Goal: Task Accomplishment & Management: Use online tool/utility

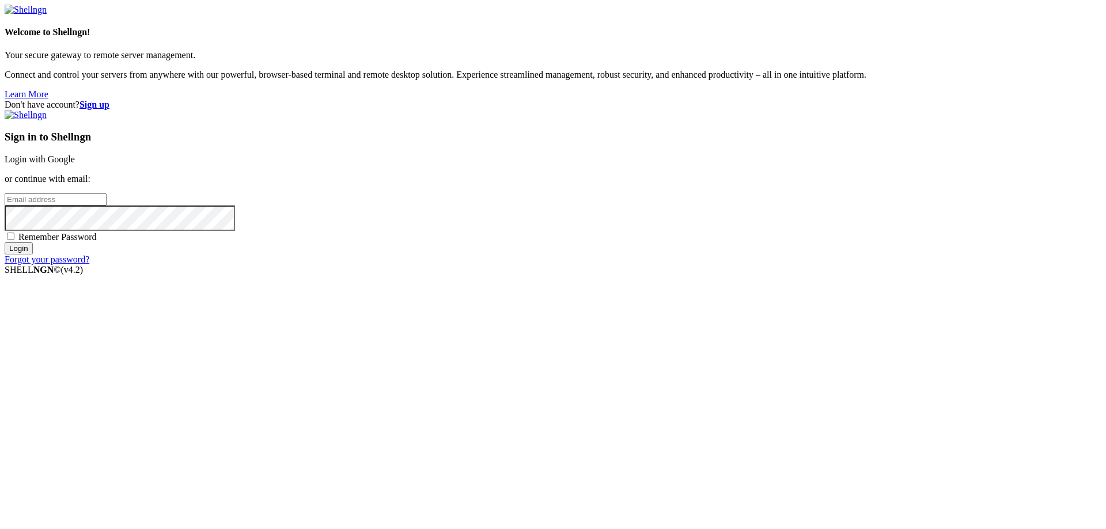
click at [107, 206] on input "email" at bounding box center [56, 199] width 102 height 12
click at [708, 184] on p "or continue with email:" at bounding box center [553, 179] width 1096 height 10
click at [746, 184] on p "or continue with email:" at bounding box center [553, 179] width 1096 height 10
click at [97, 242] on span "Remember Password" at bounding box center [57, 237] width 78 height 10
click at [14, 240] on input "Remember Password" at bounding box center [10, 236] width 7 height 7
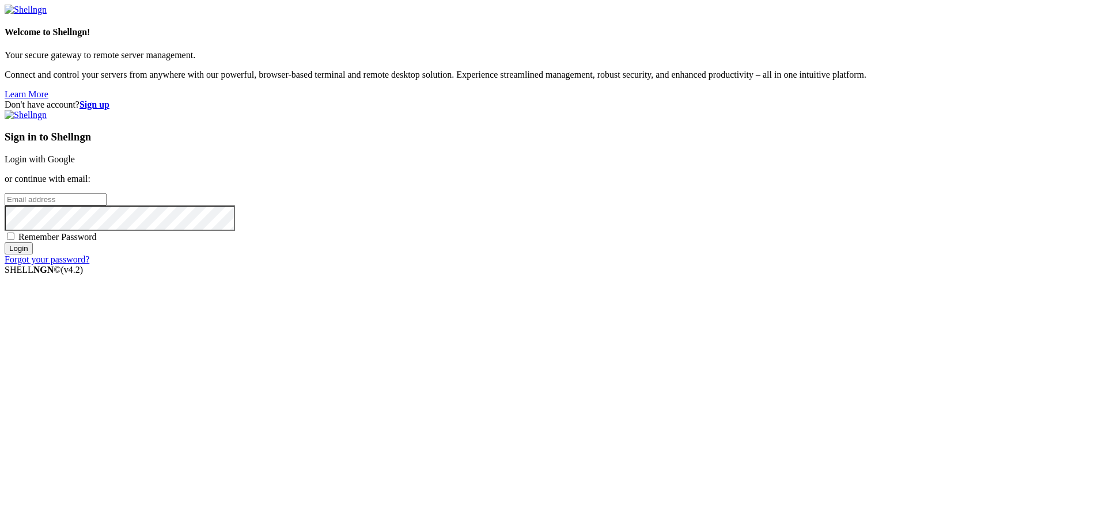
checkbox input "true"
click at [107, 206] on input "email" at bounding box center [56, 199] width 102 height 12
click at [109, 100] on strong "Sign up" at bounding box center [94, 105] width 30 height 10
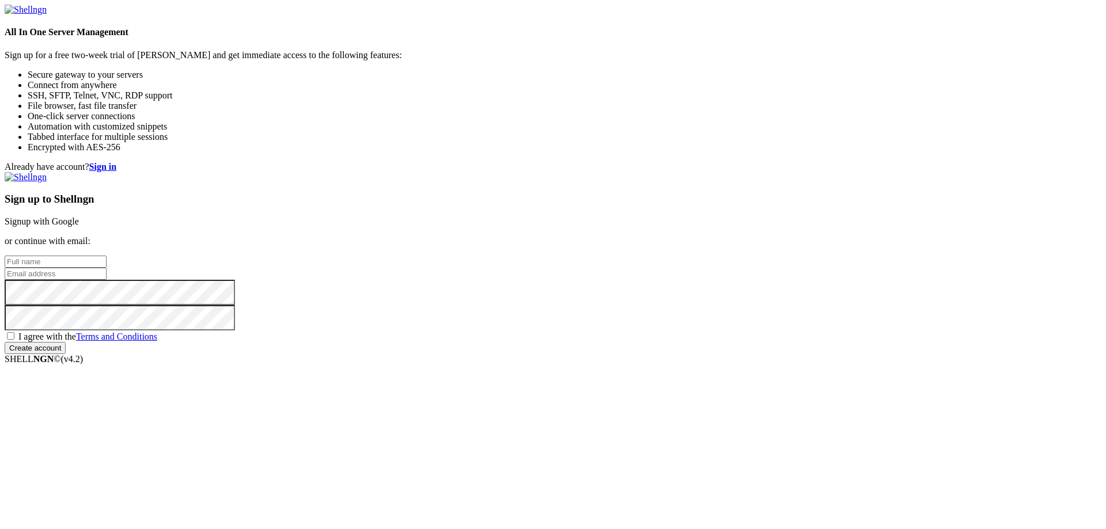
click at [107, 256] on input "text" at bounding box center [56, 262] width 102 height 12
type input "s1habuma"
drag, startPoint x: 702, startPoint y: 242, endPoint x: 661, endPoint y: 248, distance: 41.4
click at [107, 268] on input "email" at bounding box center [56, 274] width 102 height 12
paste input "[EMAIL_ADDRESS][DOMAIN_NAME]"
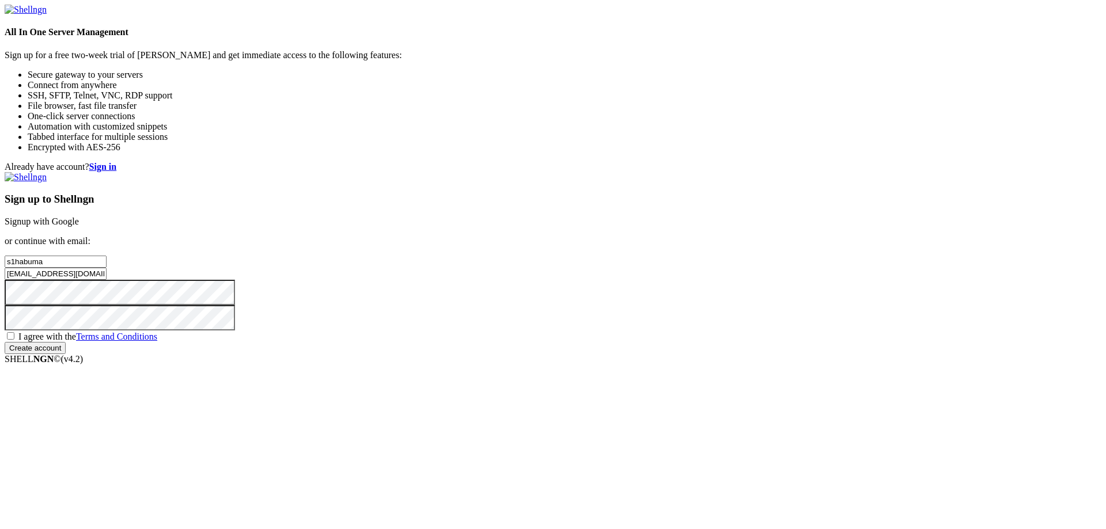
type input "[EMAIL_ADDRESS][DOMAIN_NAME]"
click at [157, 341] on span "I agree with the Terms and Conditions" at bounding box center [87, 337] width 139 height 10
click at [14, 340] on input "I agree with the Terms and Conditions" at bounding box center [10, 335] width 7 height 7
checkbox input "true"
click at [634, 340] on div "Sign up to Shellngn Signup with Google or continue with email: s1habuma fexaj76…" at bounding box center [553, 263] width 1096 height 182
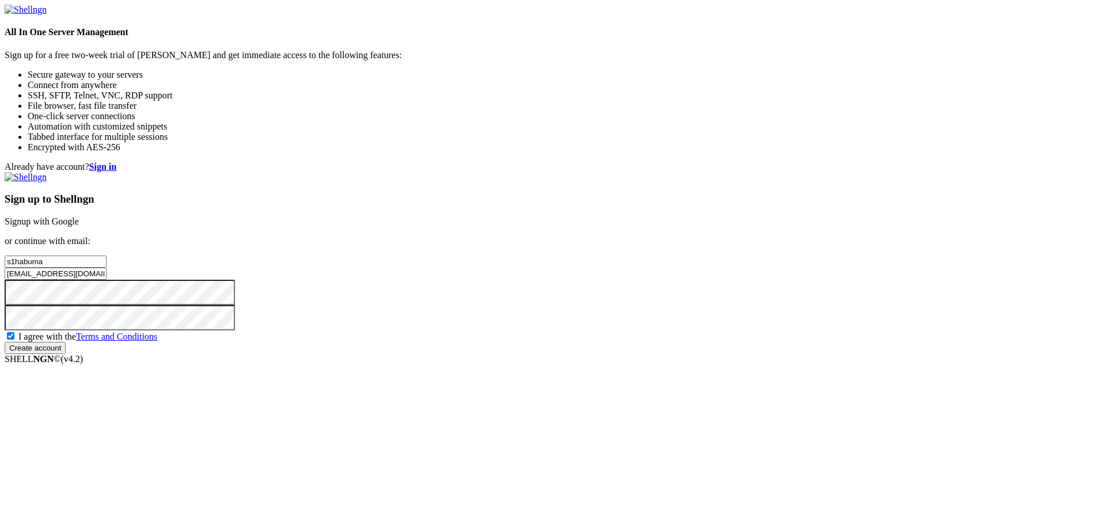
click at [654, 354] on div "Sign up to Shellngn Signup with Google or continue with email: s1habuma fexaj76…" at bounding box center [553, 263] width 1096 height 182
click at [66, 354] on input "Create account" at bounding box center [35, 348] width 61 height 12
click at [739, 365] on div "Sign up to Shellngn Signup with Google or continue with email: s1habuma fexaj76…" at bounding box center [553, 268] width 1096 height 192
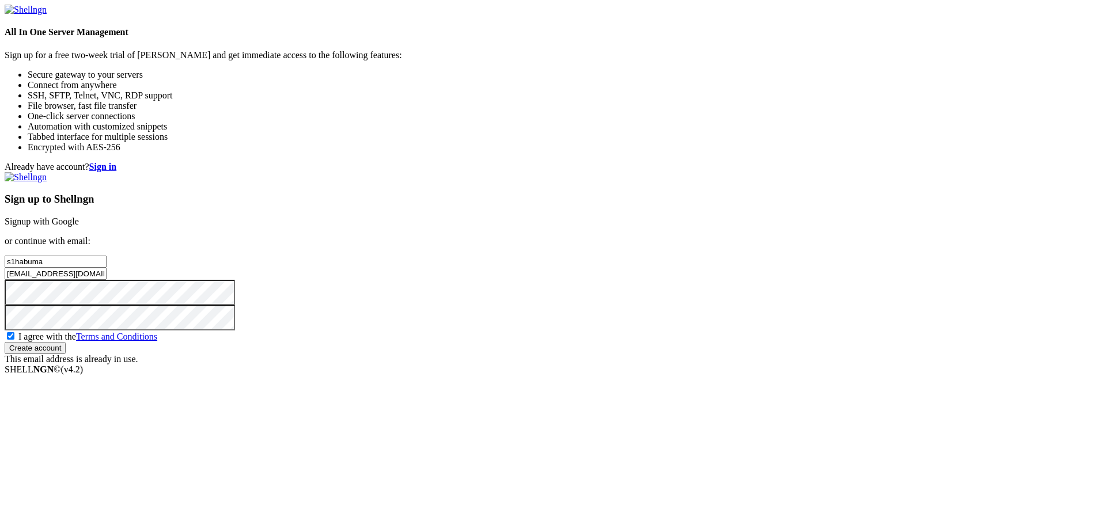
click at [739, 365] on div "Sign up to Shellngn Signup with Google or continue with email: s1habuma fexaj76…" at bounding box center [553, 268] width 1096 height 192
click at [66, 354] on input "Create account" at bounding box center [35, 348] width 61 height 12
click at [107, 268] on input "[EMAIL_ADDRESS][DOMAIN_NAME]" at bounding box center [56, 274] width 102 height 12
click at [117, 162] on strong "Sign in" at bounding box center [103, 167] width 28 height 10
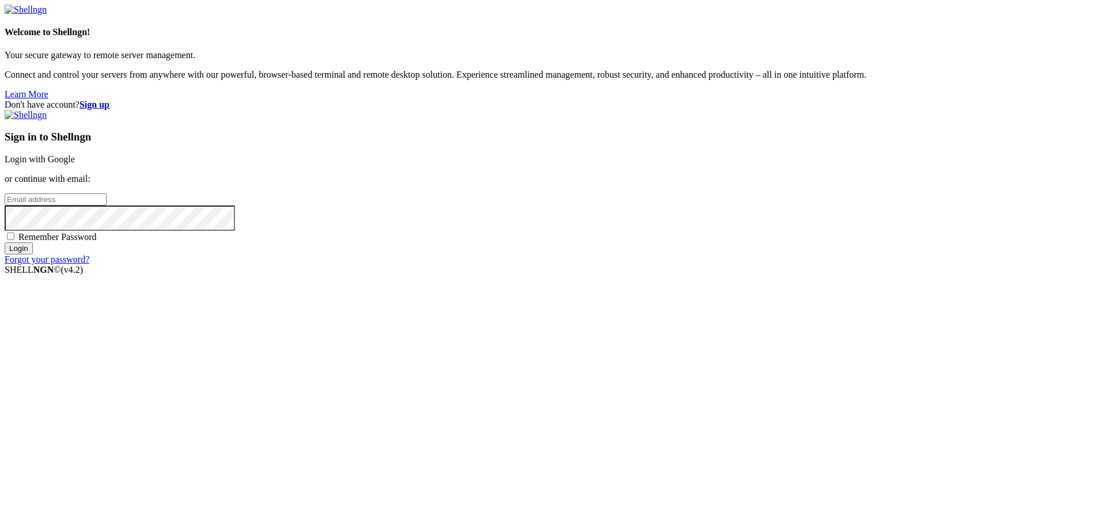
click at [107, 206] on input "email" at bounding box center [56, 199] width 102 height 12
paste input "[EMAIL_ADDRESS][DOMAIN_NAME]"
type input "[EMAIL_ADDRESS][DOMAIN_NAME]"
click at [89, 264] on link "Forgot your password?" at bounding box center [47, 260] width 85 height 10
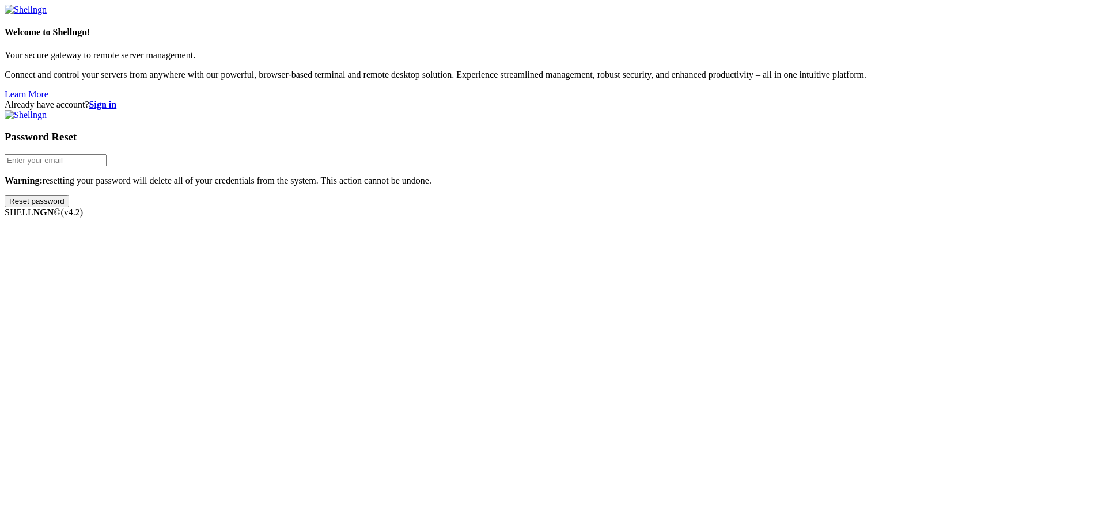
click at [107, 166] on input "email" at bounding box center [56, 160] width 102 height 12
paste input "[EMAIL_ADDRESS][DOMAIN_NAME]"
type input "[EMAIL_ADDRESS][DOMAIN_NAME]"
click at [69, 207] on input "Reset password" at bounding box center [37, 201] width 64 height 12
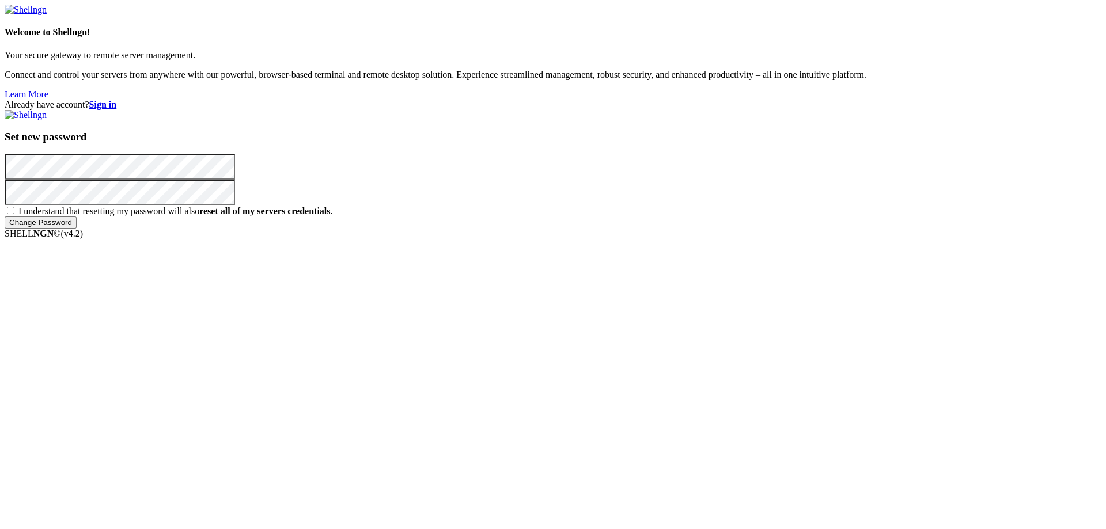
click at [14, 214] on input "I understand that resetting my password will also reset all of my servers crede…" at bounding box center [10, 210] width 7 height 7
checkbox input "true"
click at [77, 229] on input "Change Password" at bounding box center [41, 223] width 72 height 12
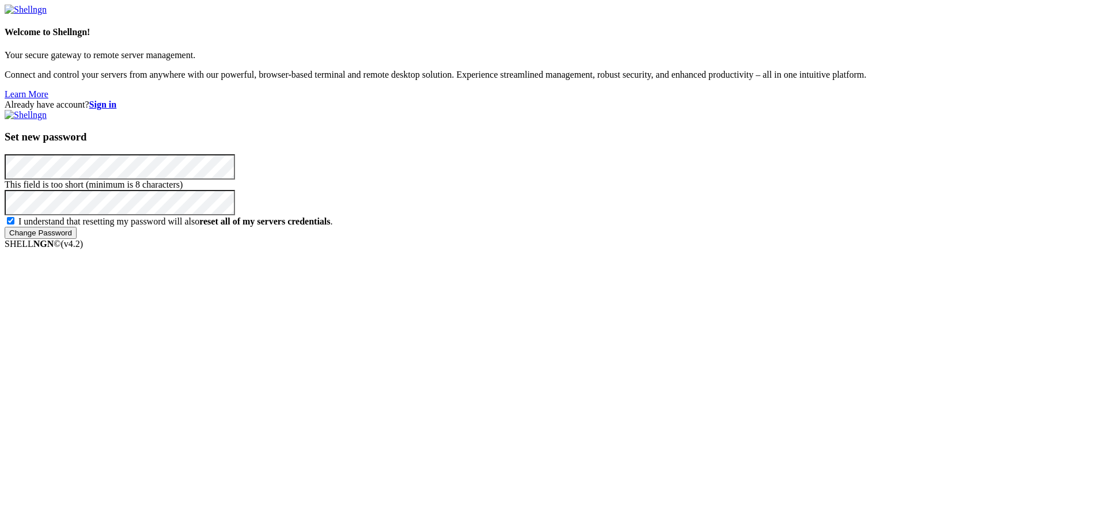
click at [77, 239] on input "Change Password" at bounding box center [41, 233] width 72 height 12
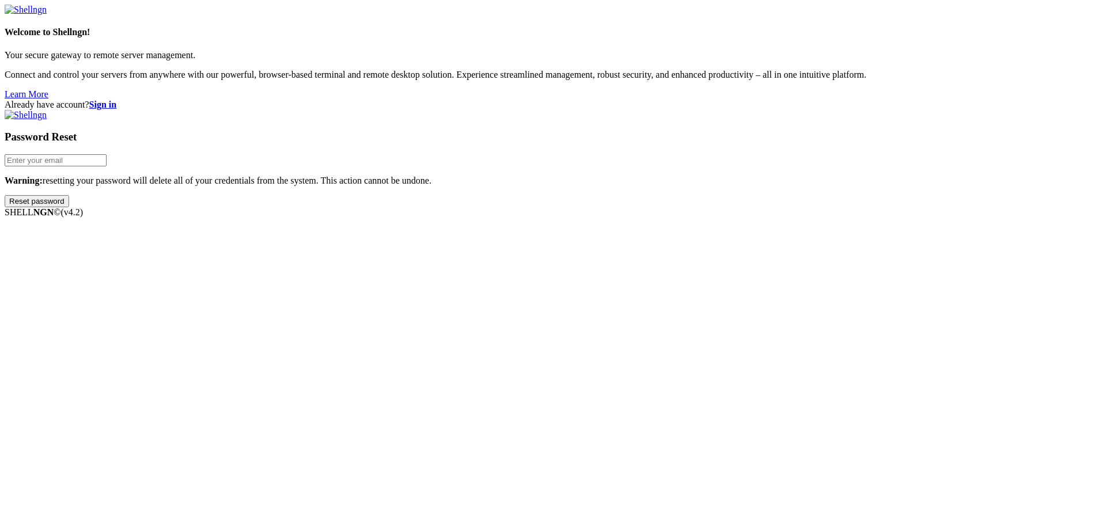
click at [117, 100] on strong "Sign in" at bounding box center [103, 105] width 28 height 10
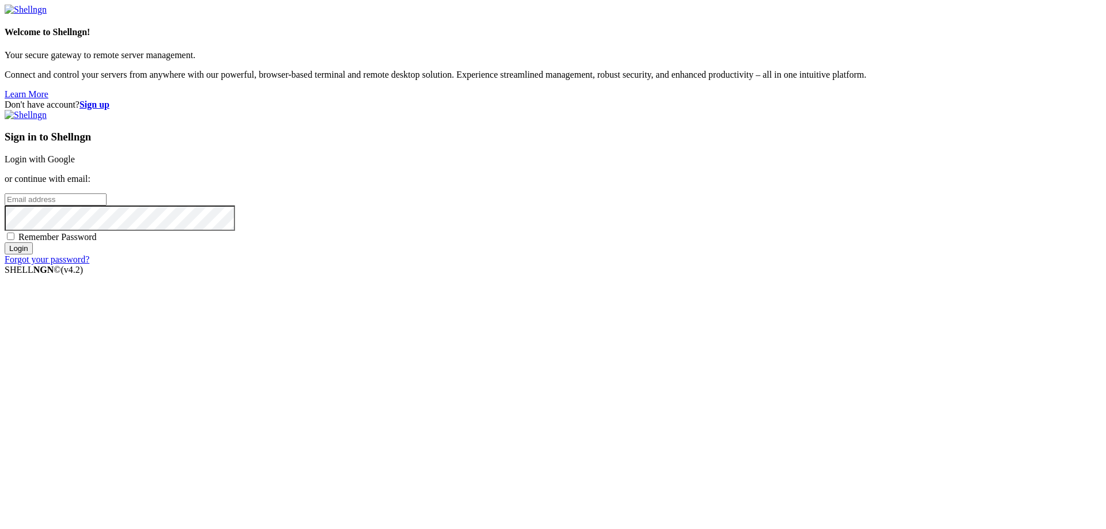
click at [107, 206] on input "email" at bounding box center [56, 199] width 102 height 12
paste input "[EMAIL_ADDRESS][DOMAIN_NAME]"
type input "[EMAIL_ADDRESS][DOMAIN_NAME]"
drag, startPoint x: 631, startPoint y: 313, endPoint x: 631, endPoint y: 335, distance: 21.9
click at [97, 242] on span "Remember Password" at bounding box center [57, 237] width 78 height 10
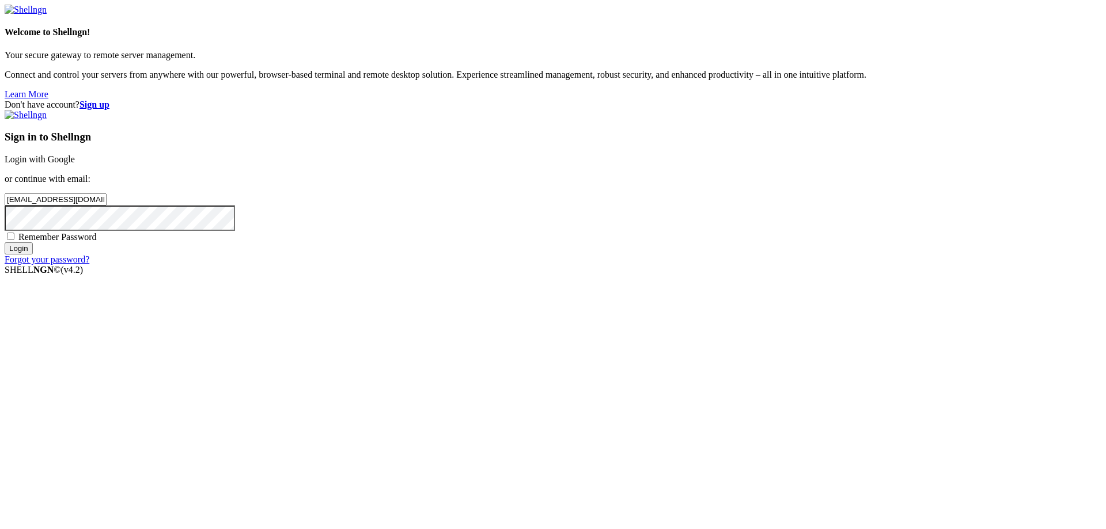
click at [14, 240] on input "Remember Password" at bounding box center [10, 236] width 7 height 7
checkbox input "true"
click at [33, 255] on input "Login" at bounding box center [19, 248] width 28 height 12
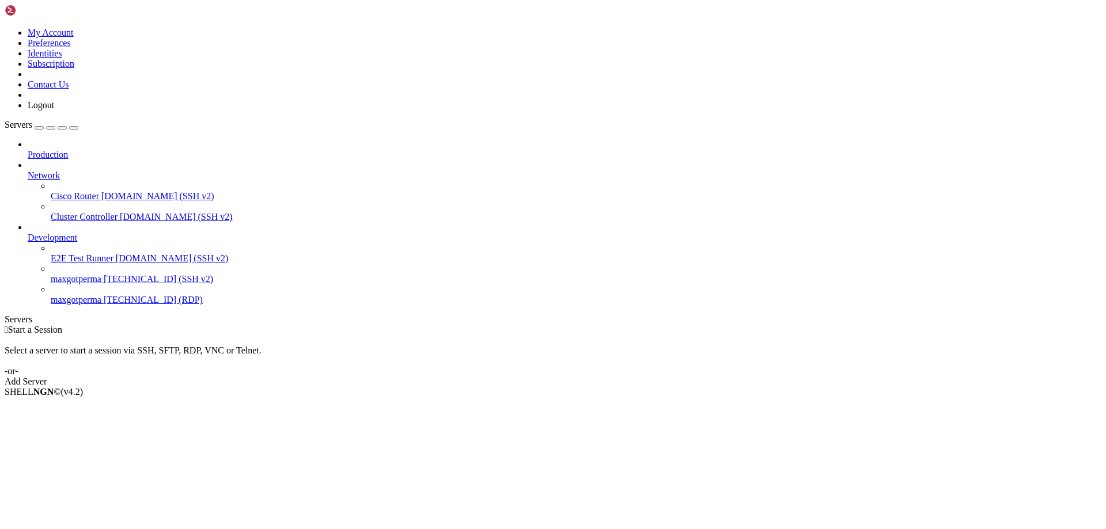
click at [646, 377] on div "Add Server" at bounding box center [553, 382] width 1096 height 10
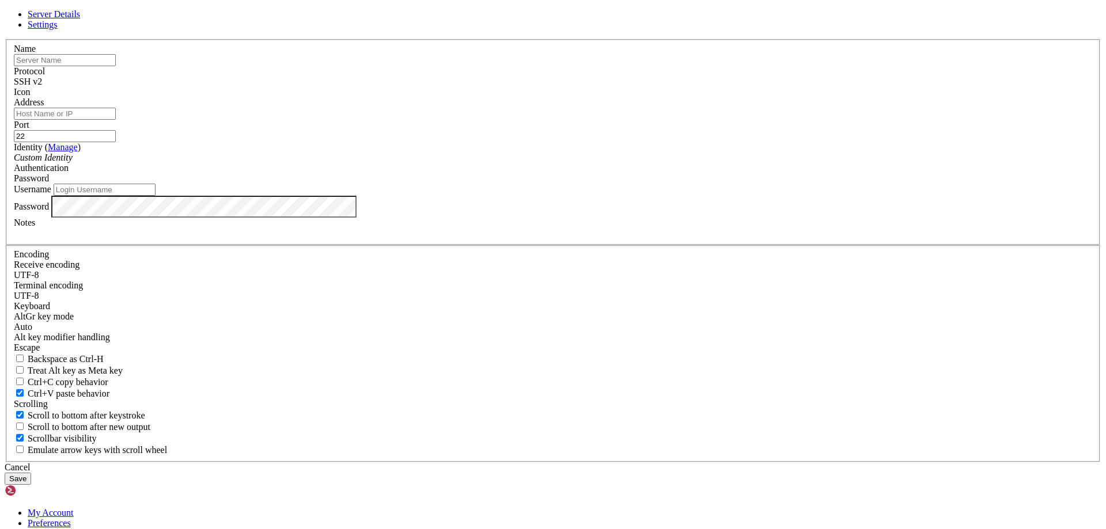
click at [116, 66] on input "text" at bounding box center [65, 60] width 102 height 12
type input "[TECHNICAL_ID]"
click at [639, 184] on div "Password" at bounding box center [553, 178] width 1078 height 10
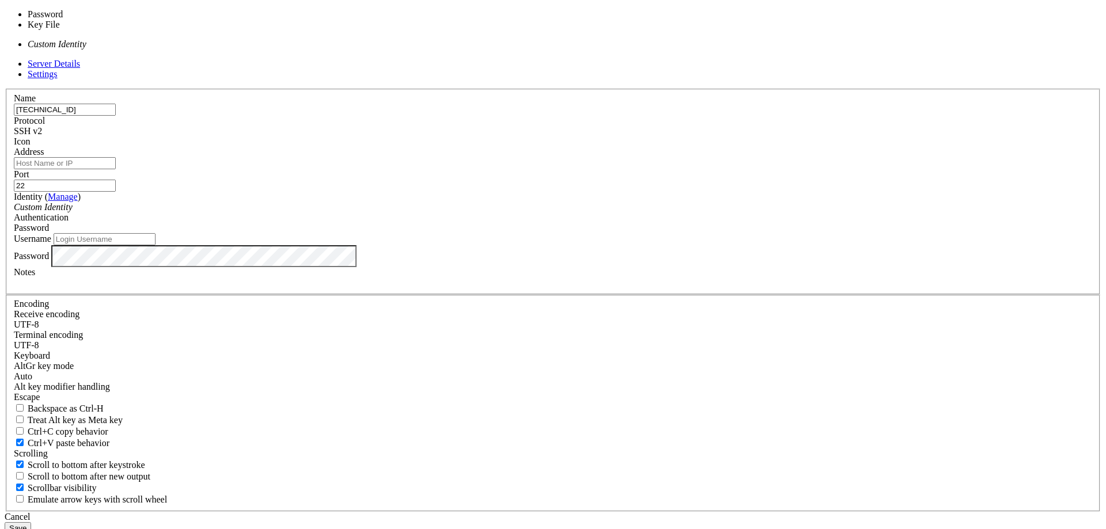
click at [481, 212] on div "Custom Identity" at bounding box center [553, 207] width 1078 height 10
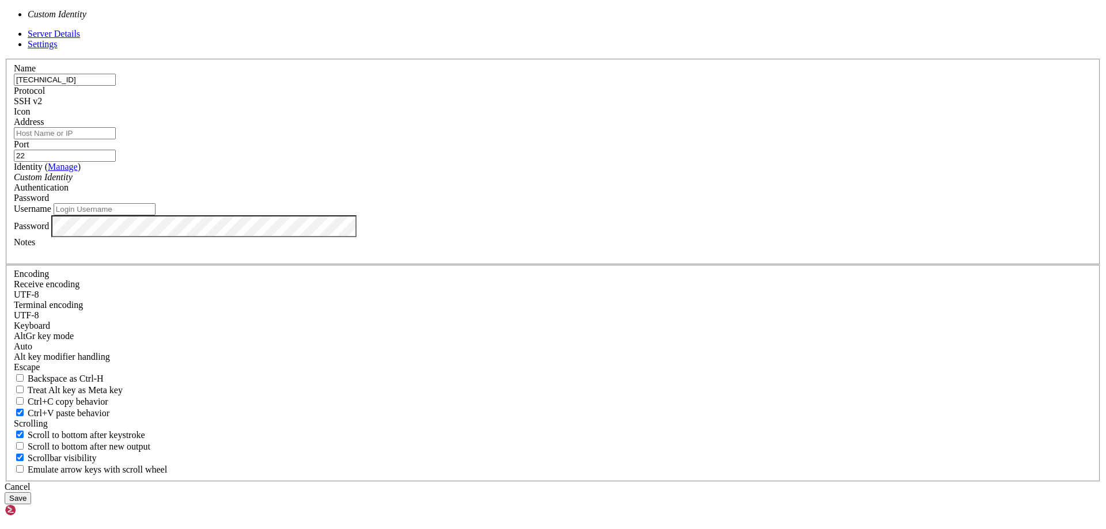
click at [116, 139] on input "Address" at bounding box center [65, 133] width 102 height 12
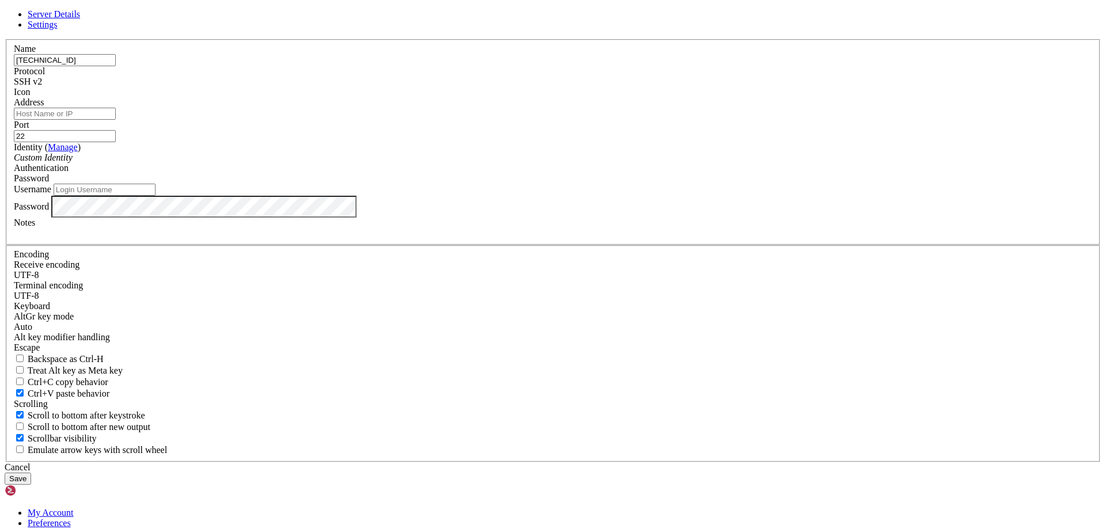
type input "[TECHNICAL_ID]"
type input "1"
drag, startPoint x: 473, startPoint y: 167, endPoint x: 412, endPoint y: 161, distance: 61.4
click at [116, 66] on input "1" at bounding box center [65, 60] width 102 height 12
drag, startPoint x: 461, startPoint y: 206, endPoint x: 367, endPoint y: 189, distance: 95.2
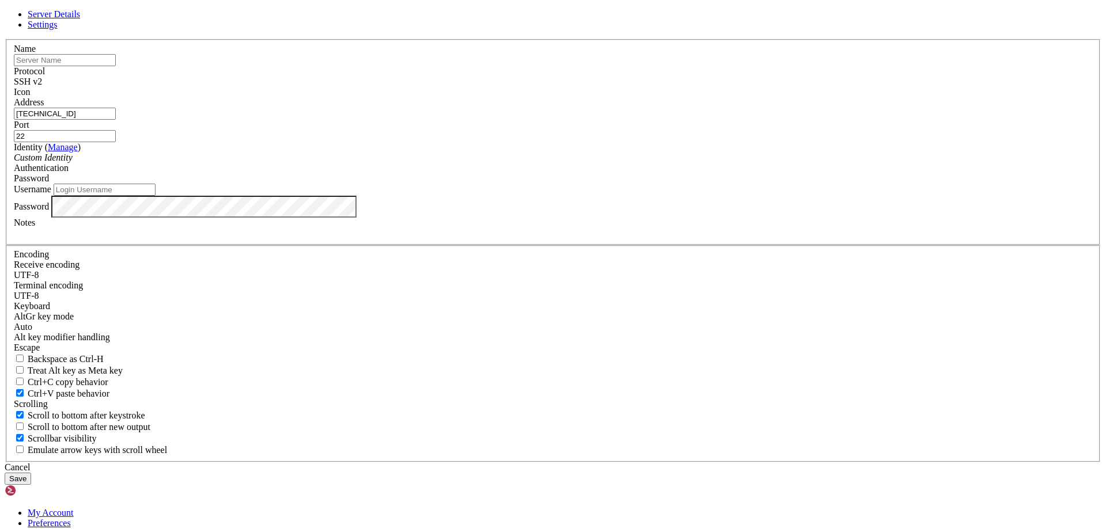
click at [367, 189] on div "Server Details Settings Name Protocol SSH v2 Icon" at bounding box center [553, 247] width 1096 height 476
paste input "00.75.174.126"
type input "[TECHNICAL_ID]"
click at [116, 66] on input "text" at bounding box center [65, 60] width 102 height 12
click at [155, 196] on input "Username" at bounding box center [105, 190] width 102 height 12
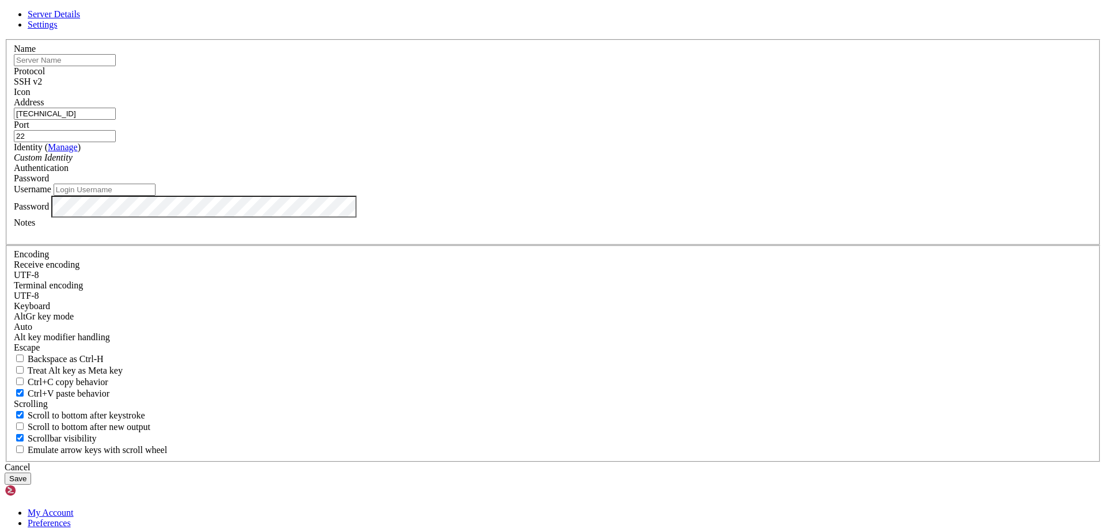
paste input "RDP"
type input "RDP"
click at [116, 66] on input "text" at bounding box center [65, 60] width 102 height 12
type input "max"
click at [116, 142] on input "22" at bounding box center [65, 136] width 102 height 12
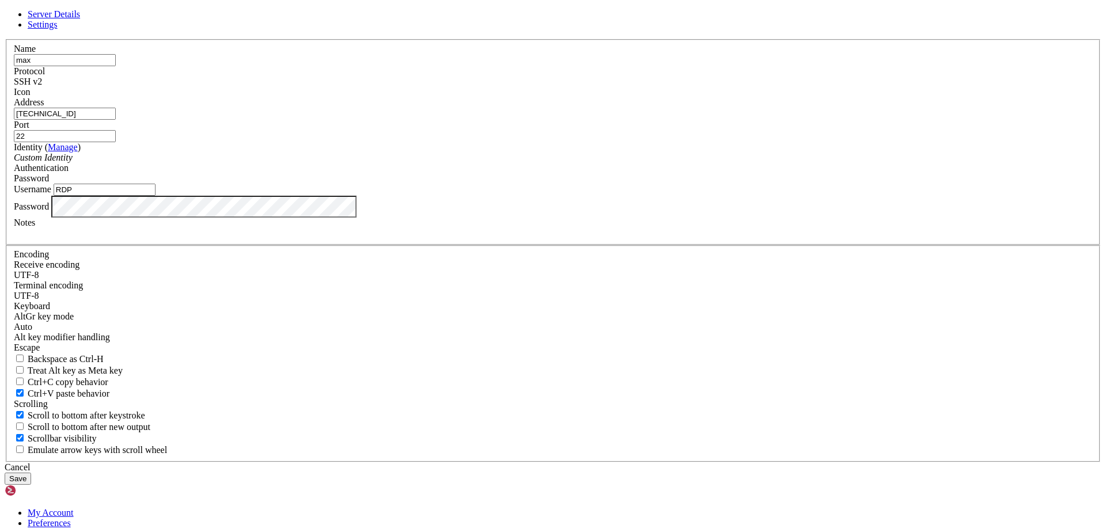
type input "2"
type input "3389"
click at [31, 473] on button "Save" at bounding box center [18, 479] width 26 height 12
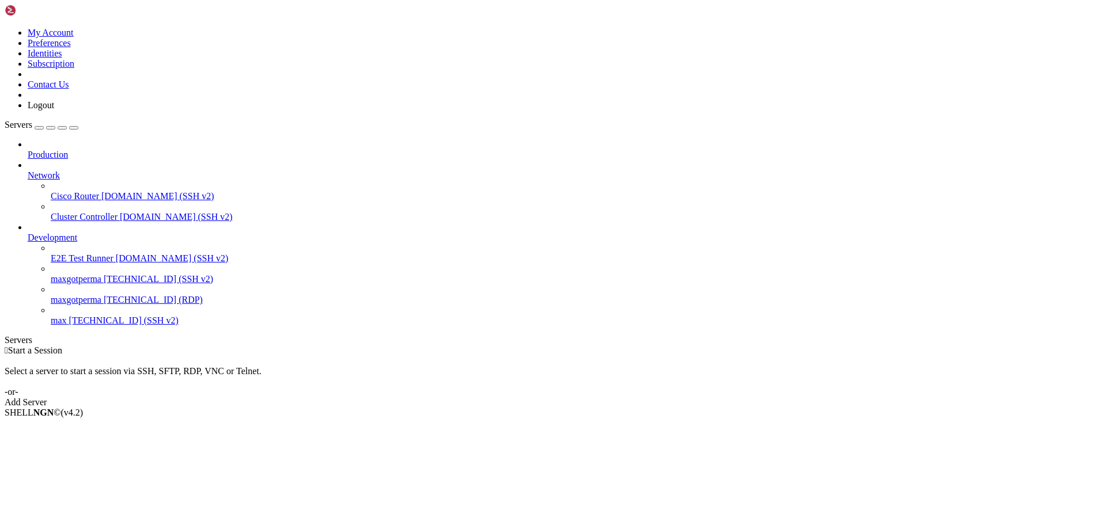
click at [69, 316] on span "100.75.174.126 (SSH v2)" at bounding box center [123, 321] width 109 height 10
click at [82, 295] on link "maxgotperma 147.185.221.31 (RDP)" at bounding box center [576, 300] width 1050 height 10
click at [67, 316] on span "max" at bounding box center [59, 321] width 16 height 10
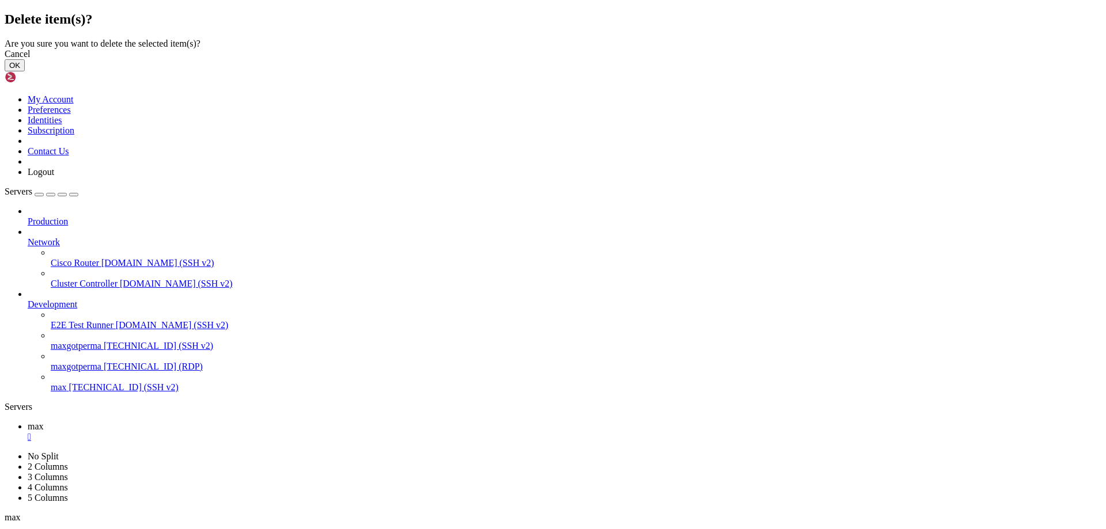
click at [25, 71] on button "OK" at bounding box center [15, 65] width 20 height 12
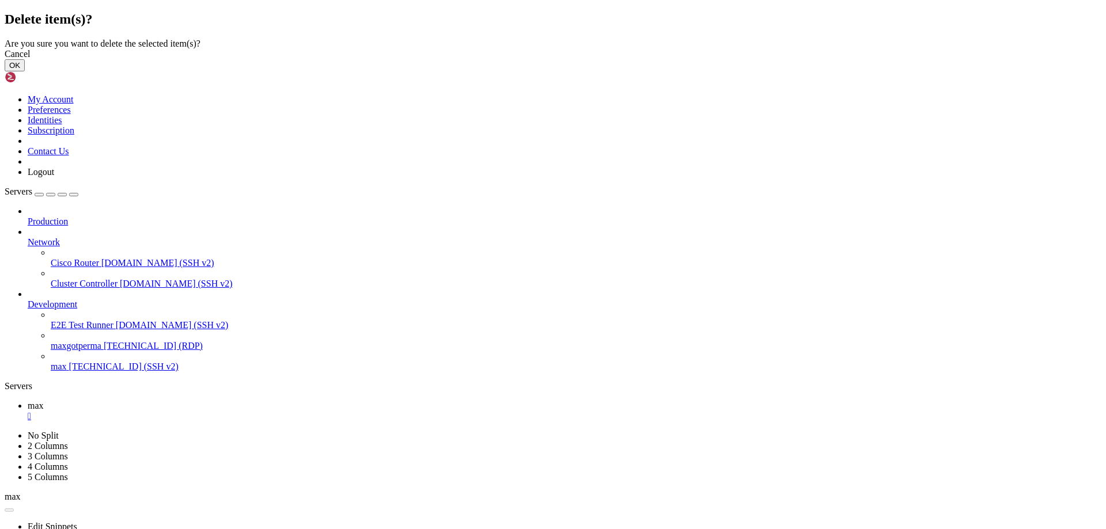
click at [25, 71] on button "OK" at bounding box center [15, 65] width 20 height 12
